Goal: Task Accomplishment & Management: Complete application form

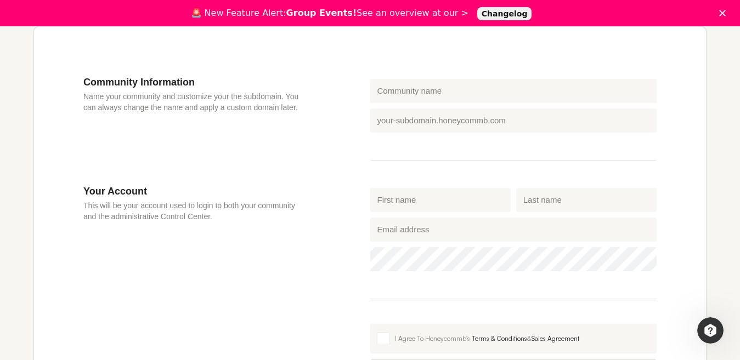
scroll to position [329, 0]
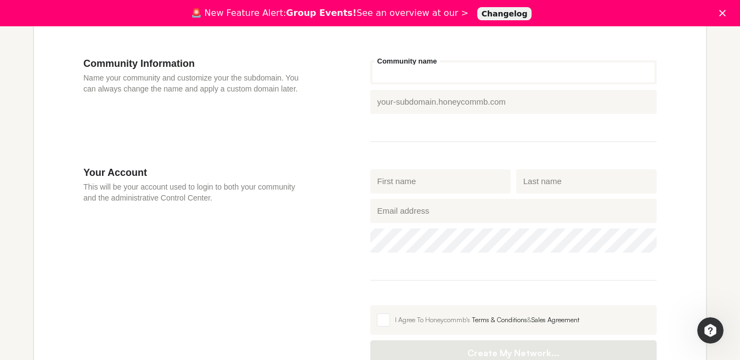
click at [397, 70] on input "Community name" at bounding box center [513, 72] width 287 height 24
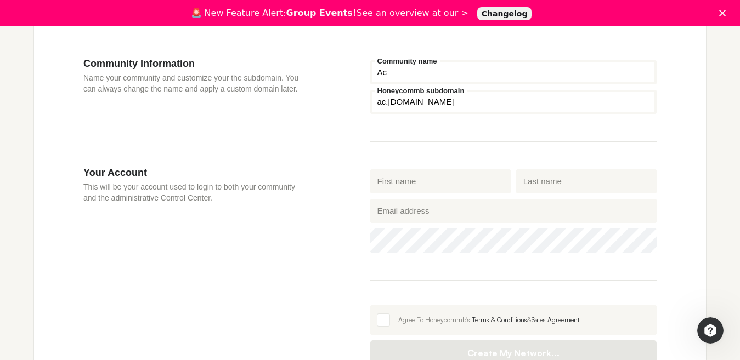
type input "A"
type input "c"
type input "actfast"
click at [379, 180] on input "First name" at bounding box center [440, 181] width 140 height 24
type input "Xzavier"
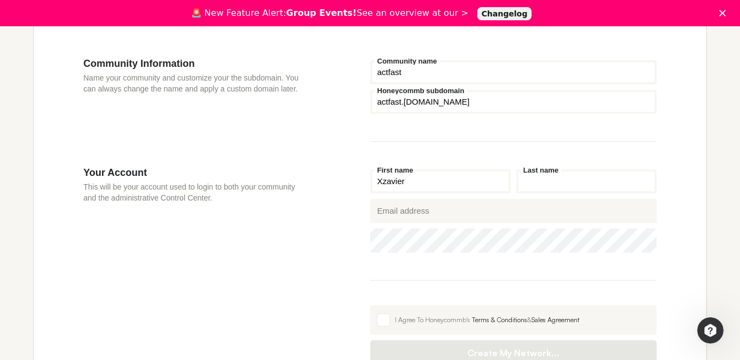
click at [535, 183] on input "Last name" at bounding box center [586, 181] width 140 height 24
type input "[PERSON_NAME]"
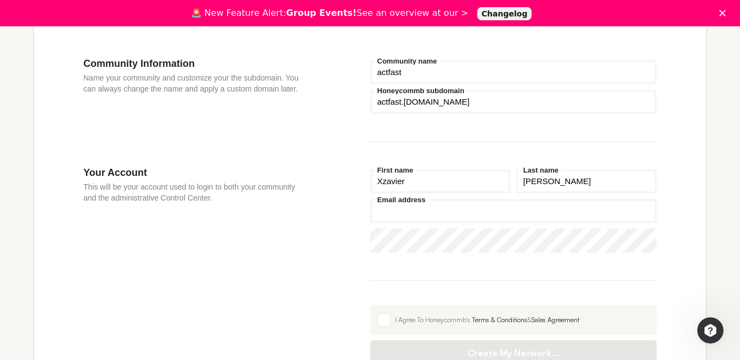
click at [390, 214] on input "Email address" at bounding box center [513, 211] width 287 height 24
type input "[EMAIL_ADDRESS][DOMAIN_NAME]"
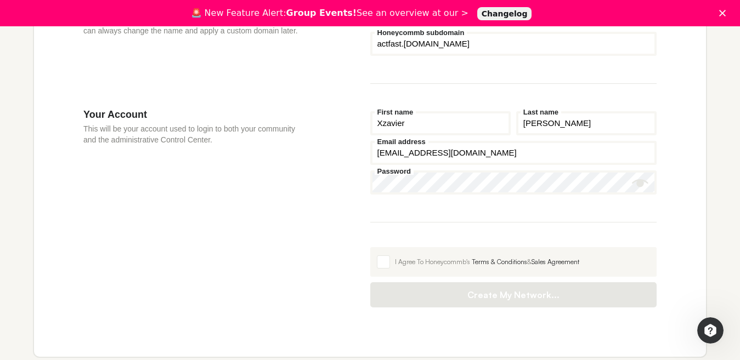
scroll to position [439, 0]
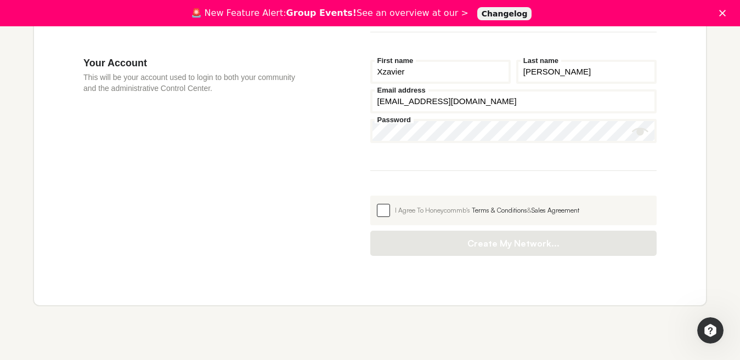
click at [381, 207] on span at bounding box center [383, 210] width 13 height 13
click at [370, 196] on input "I Agree To Honeycommb's Terms & Conditions & Sales Agreement" at bounding box center [370, 196] width 0 height 0
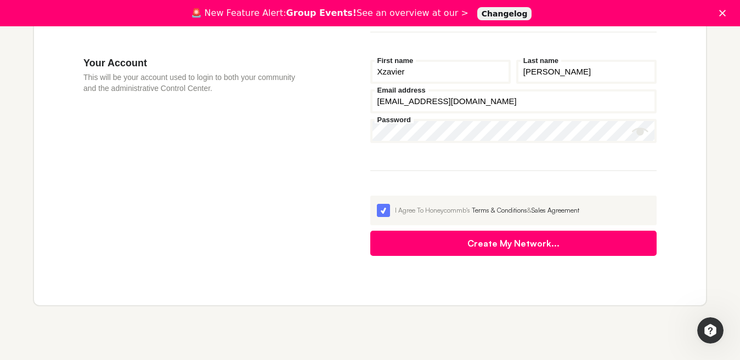
click at [640, 131] on icon "Show password" at bounding box center [640, 132] width 16 height 8
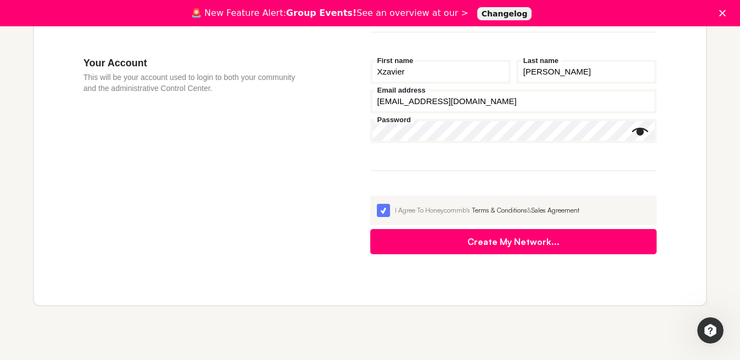
click at [540, 241] on button "Create My Network..." at bounding box center [513, 241] width 287 height 25
